Goal: Navigation & Orientation: Find specific page/section

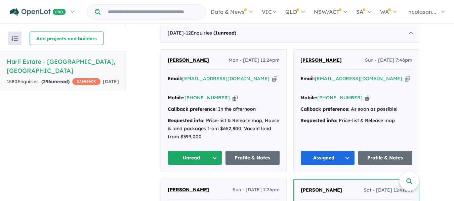
scroll to position [283, 0]
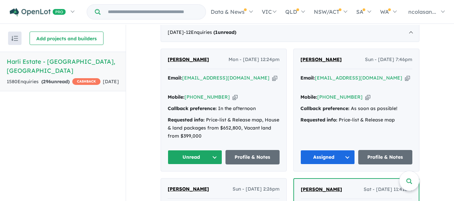
click at [213, 150] on button "Unread" at bounding box center [195, 157] width 54 height 14
click at [190, 181] on button "Assigned" at bounding box center [197, 188] width 58 height 15
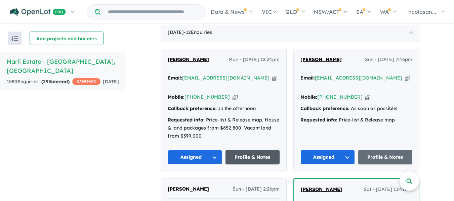
click at [242, 150] on link "Profile & Notes" at bounding box center [253, 157] width 54 height 14
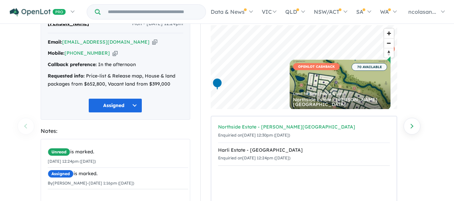
click at [262, 127] on div "Northside Estate - [PERSON_NAME][GEOGRAPHIC_DATA]" at bounding box center [304, 127] width 172 height 8
